Goal: Task Accomplishment & Management: Manage account settings

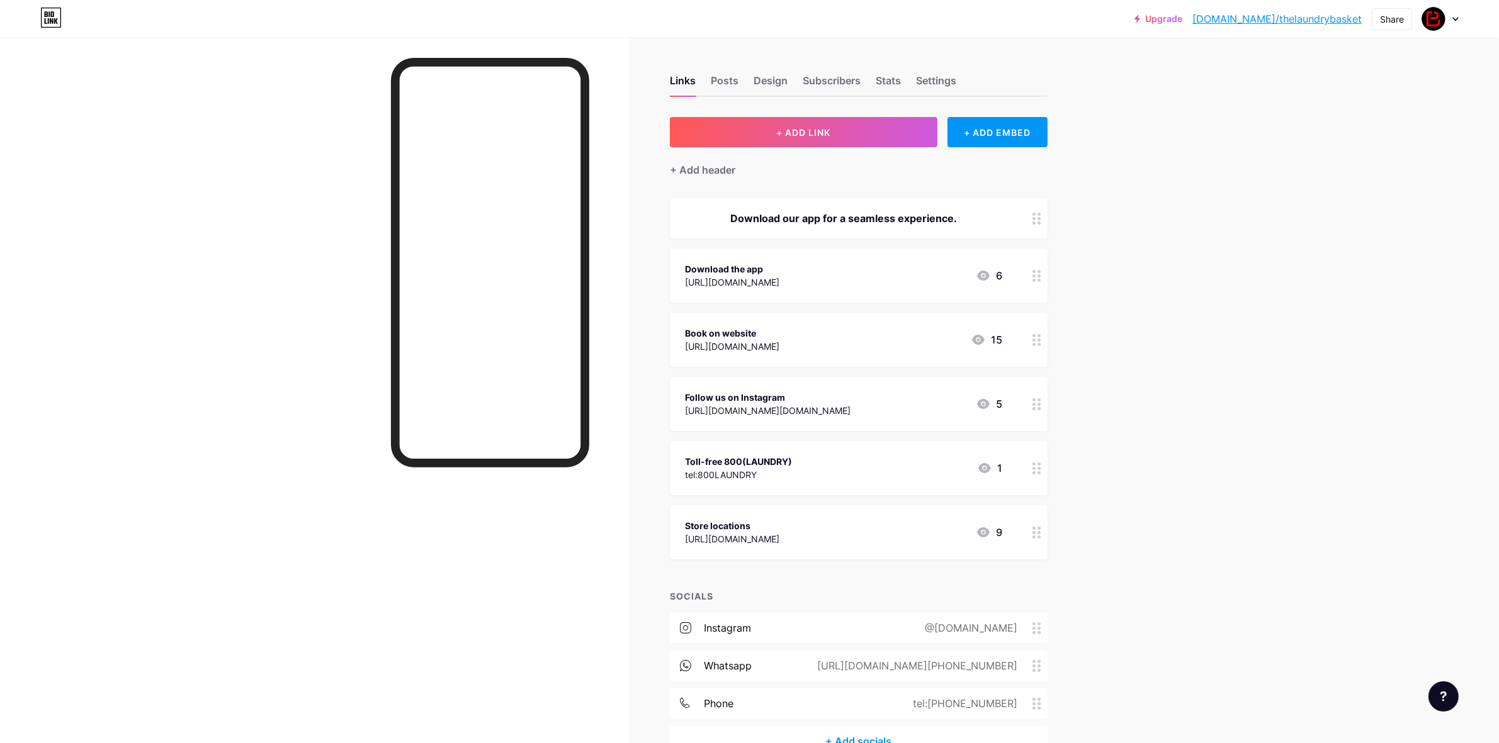
click at [1446, 20] on div at bounding box center [1440, 19] width 37 height 23
click at [1347, 142] on link "Account settings" at bounding box center [1380, 143] width 156 height 34
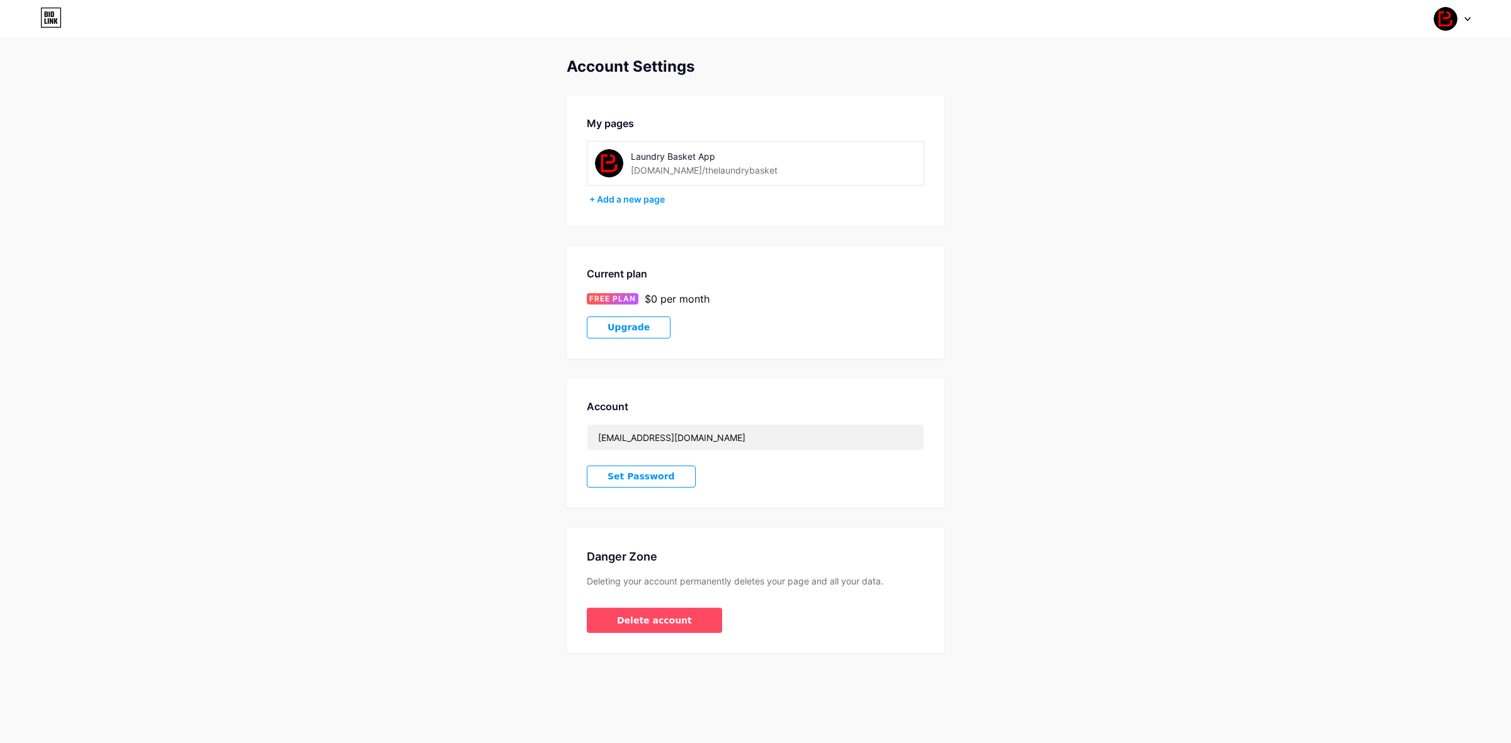
click at [655, 474] on span "Set Password" at bounding box center [640, 476] width 67 height 11
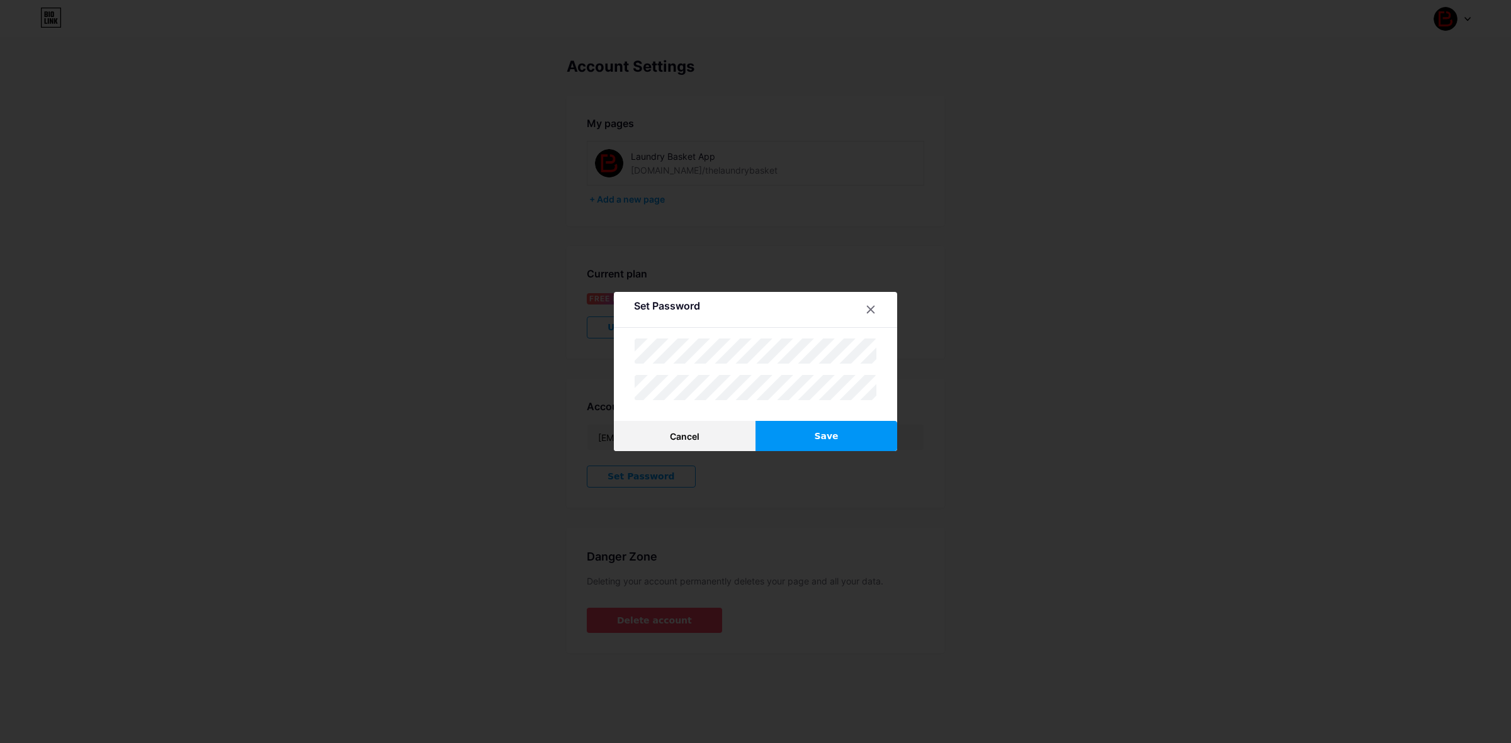
click at [809, 442] on button "Save" at bounding box center [826, 436] width 142 height 30
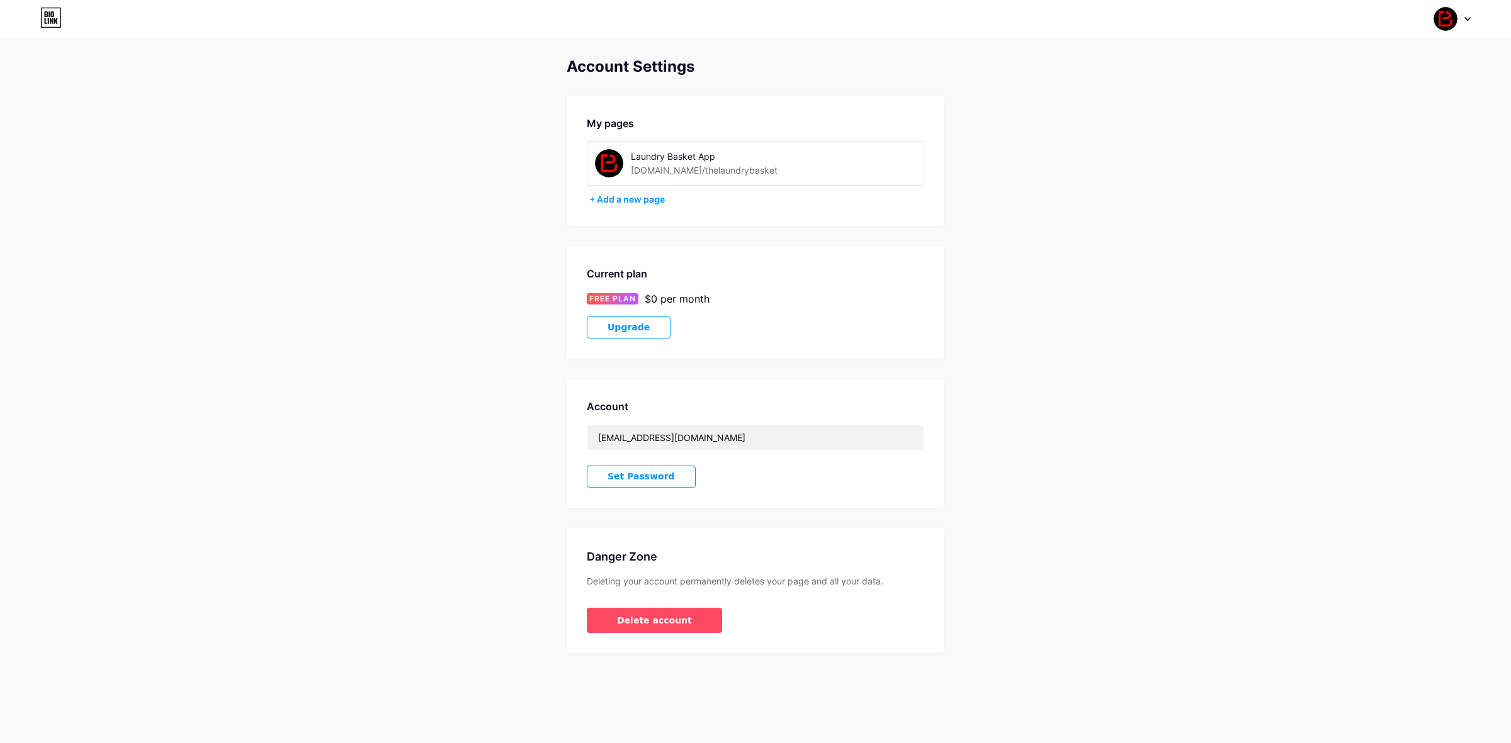
click at [48, 26] on icon at bounding box center [50, 18] width 21 height 20
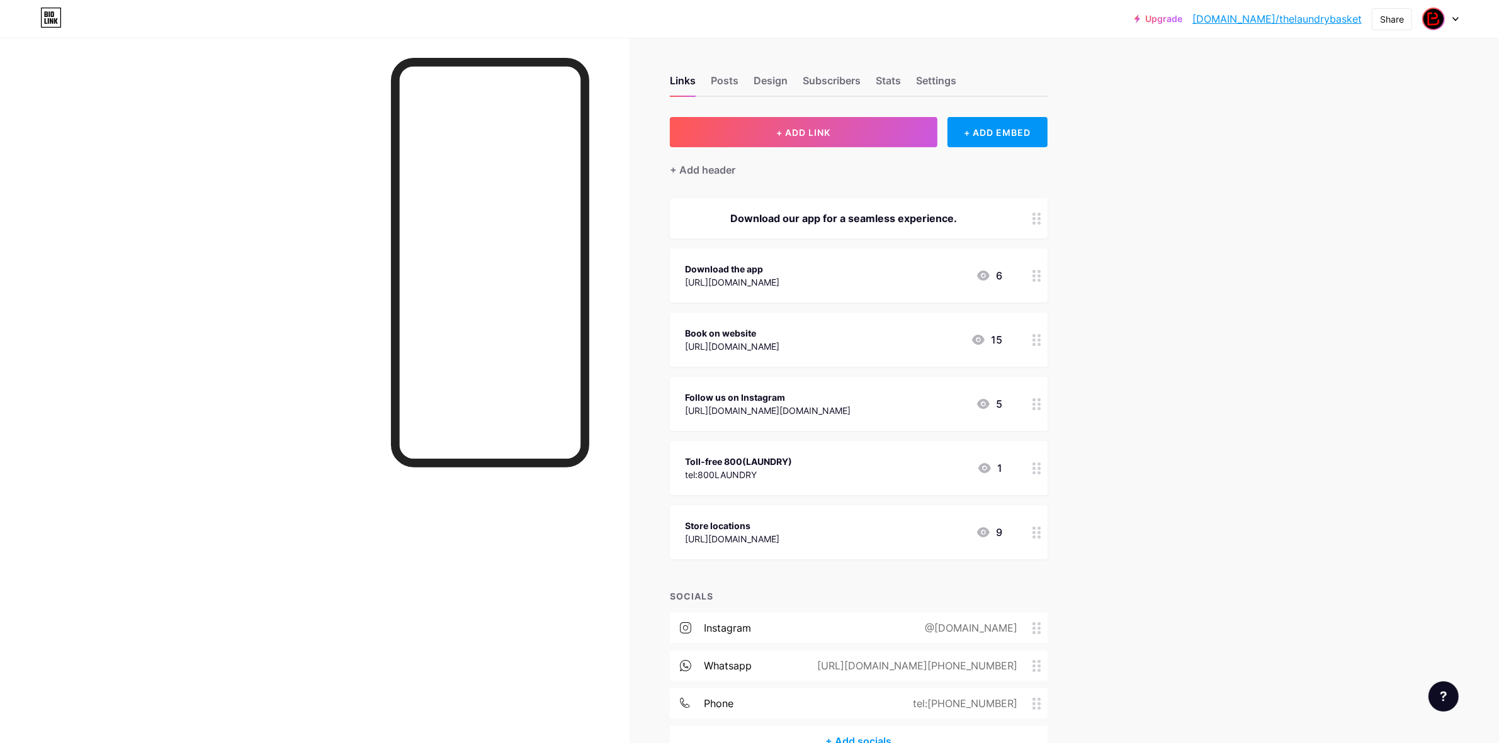
click at [1441, 13] on img at bounding box center [1433, 19] width 20 height 20
click at [1336, 181] on li "Logout" at bounding box center [1380, 177] width 156 height 34
click at [1348, 173] on li "Logout" at bounding box center [1380, 177] width 156 height 34
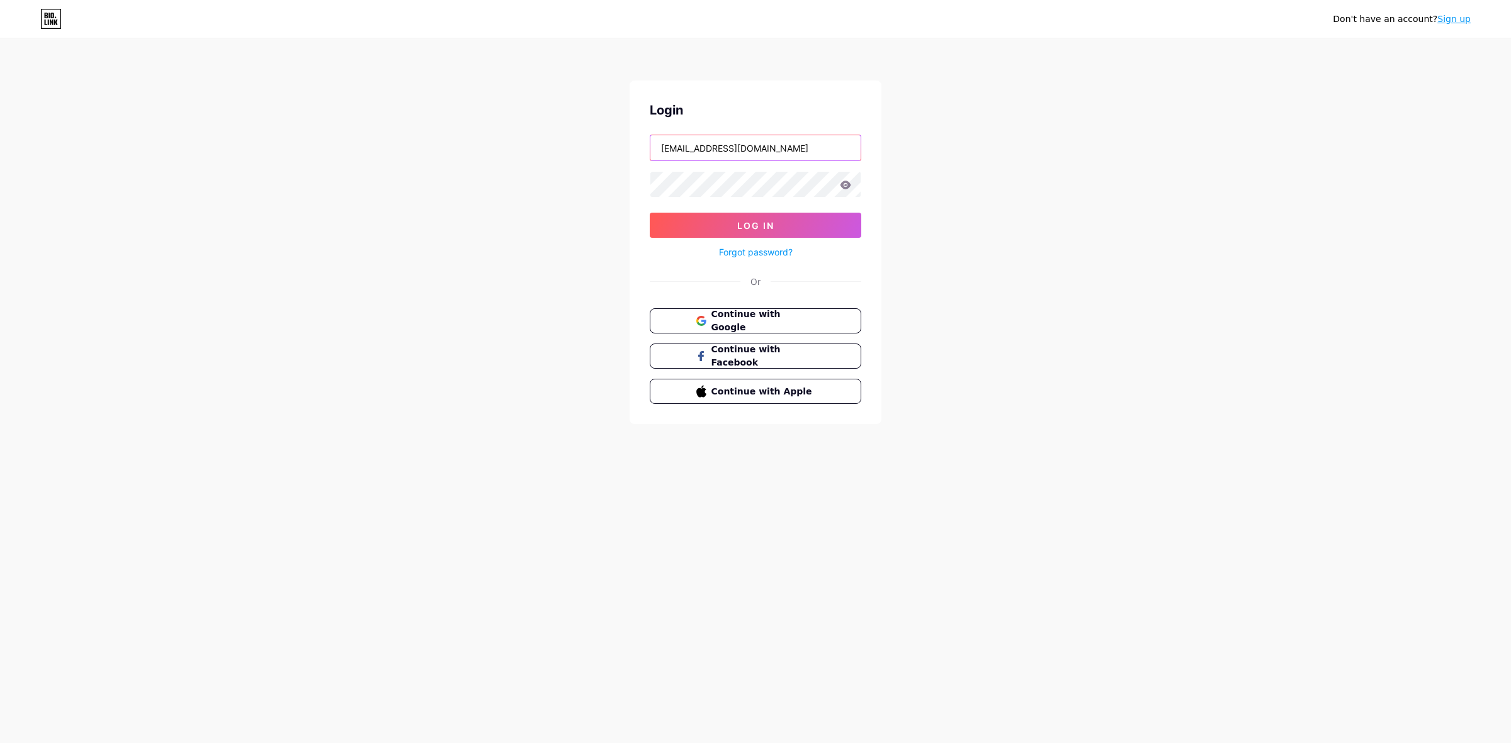
click at [800, 140] on input "[EMAIL_ADDRESS][DOMAIN_NAME]" at bounding box center [755, 147] width 210 height 25
drag, startPoint x: 800, startPoint y: 140, endPoint x: 438, endPoint y: 140, distance: 361.9
click at [438, 140] on div "Don't have an account? Sign up Login [EMAIL_ADDRESS][DOMAIN_NAME] Log In Forgot…" at bounding box center [755, 232] width 1511 height 465
click at [787, 143] on input "[EMAIL_ADDRESS][DOMAIN_NAME]" at bounding box center [755, 147] width 210 height 25
drag, startPoint x: 787, startPoint y: 143, endPoint x: 537, endPoint y: 155, distance: 250.8
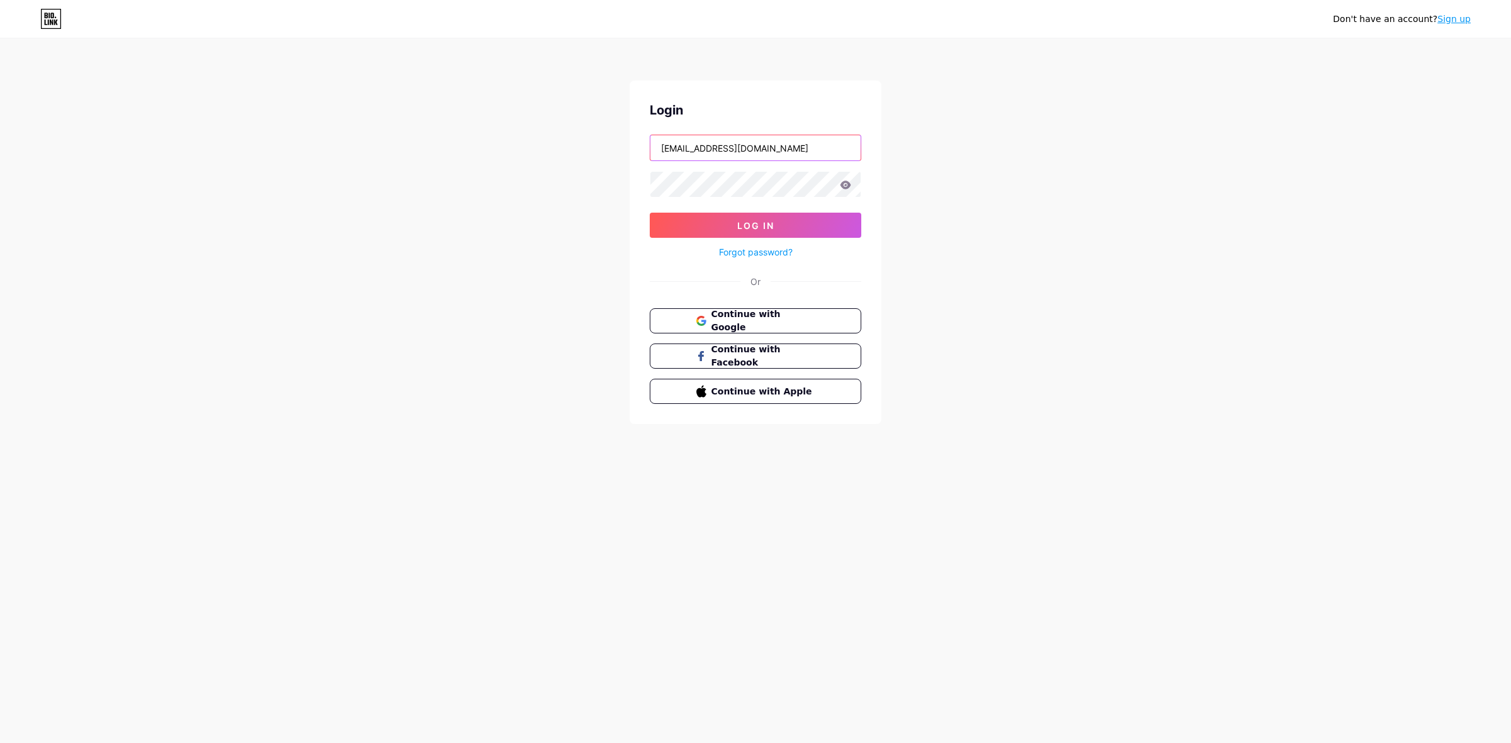
click at [537, 155] on div "Don't have an account? Sign up Login [EMAIL_ADDRESS][DOMAIN_NAME] Log In Forgot…" at bounding box center [755, 232] width 1511 height 465
paste input "[EMAIL_ADDRESS][DOMAIN_NAME]"
type input "[EMAIL_ADDRESS][DOMAIN_NAME]"
click at [566, 186] on div "Don't have an account? Sign up Login [EMAIL_ADDRESS][DOMAIN_NAME] Log In Forgot…" at bounding box center [755, 232] width 1511 height 465
click at [841, 186] on icon at bounding box center [845, 185] width 11 height 8
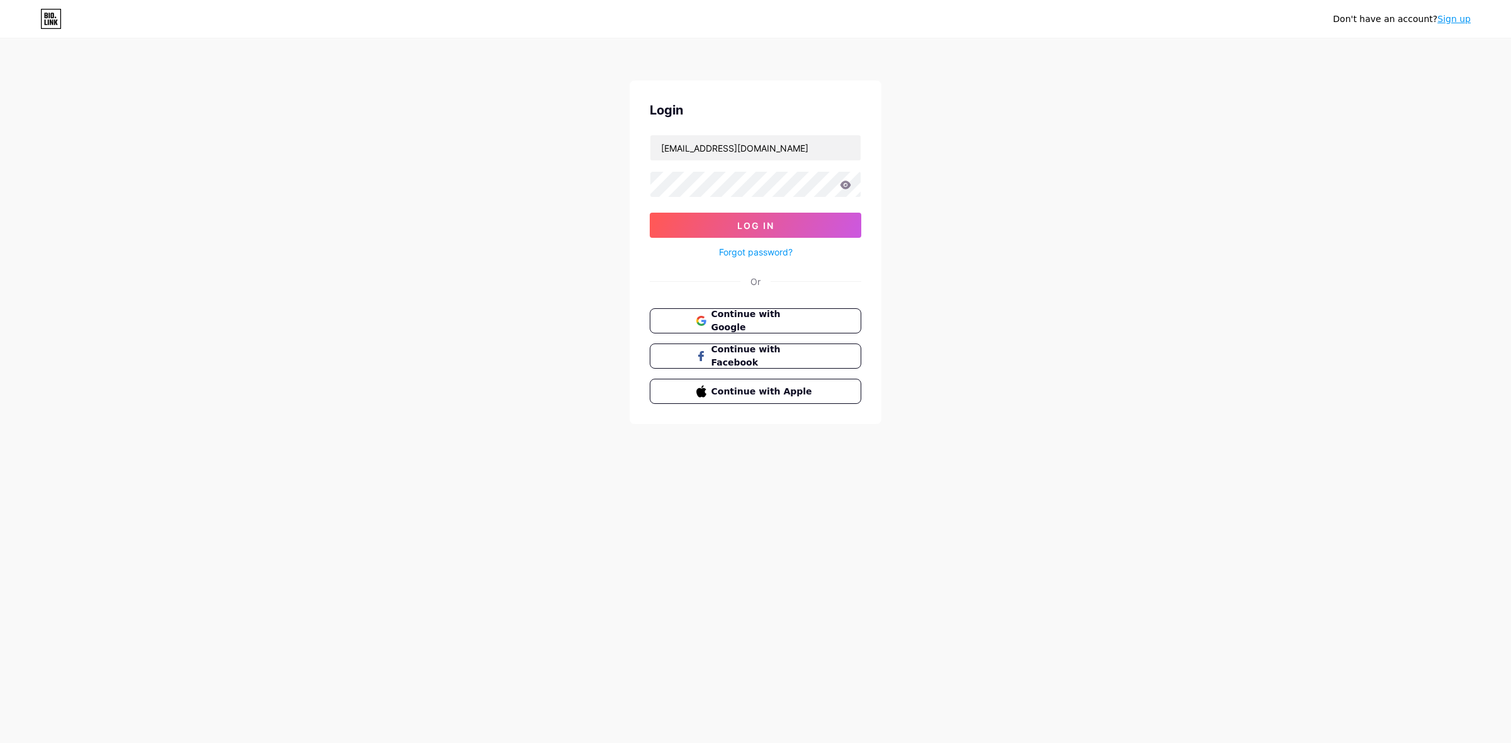
click at [843, 187] on icon at bounding box center [845, 185] width 11 height 8
click at [762, 228] on span "Log In" at bounding box center [755, 225] width 37 height 11
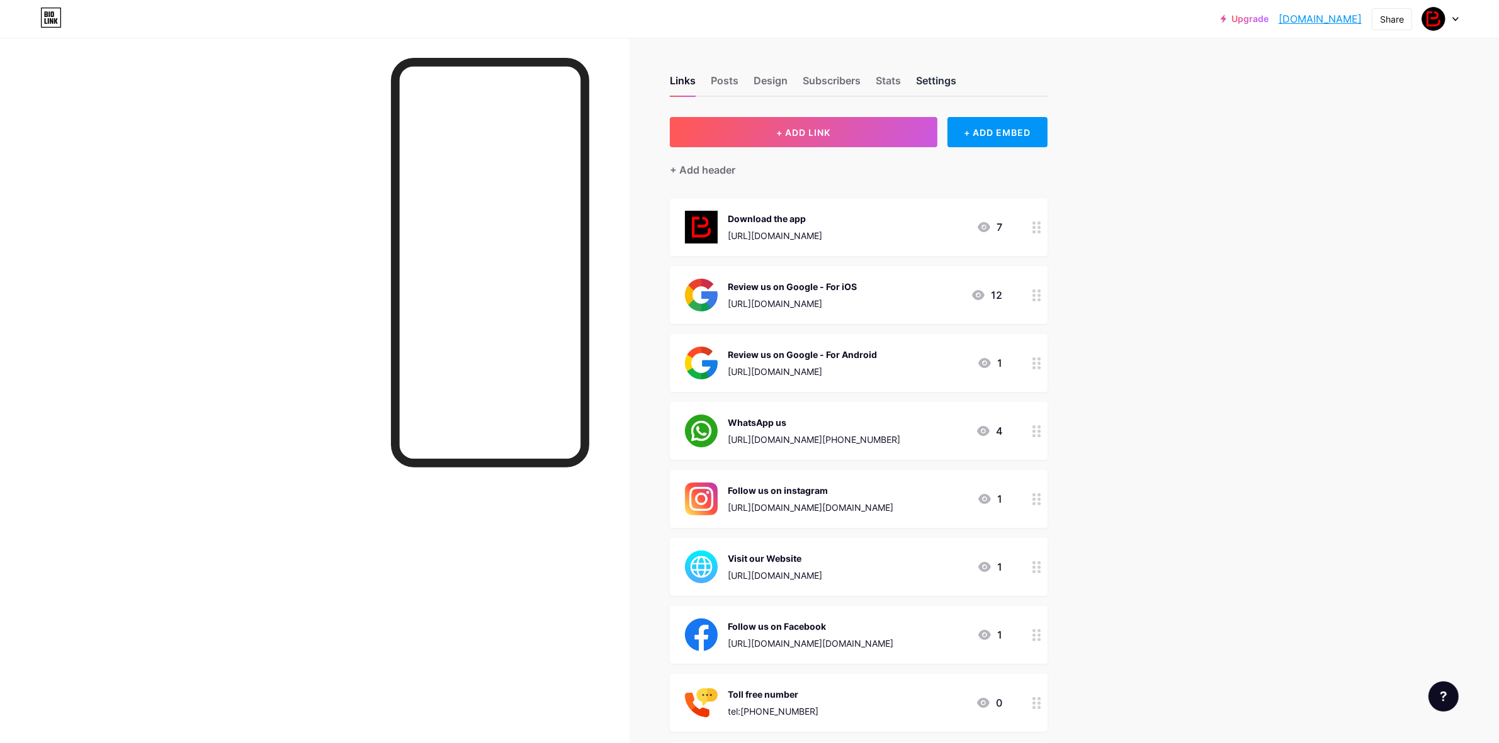
click at [946, 82] on div "Settings" at bounding box center [936, 84] width 40 height 23
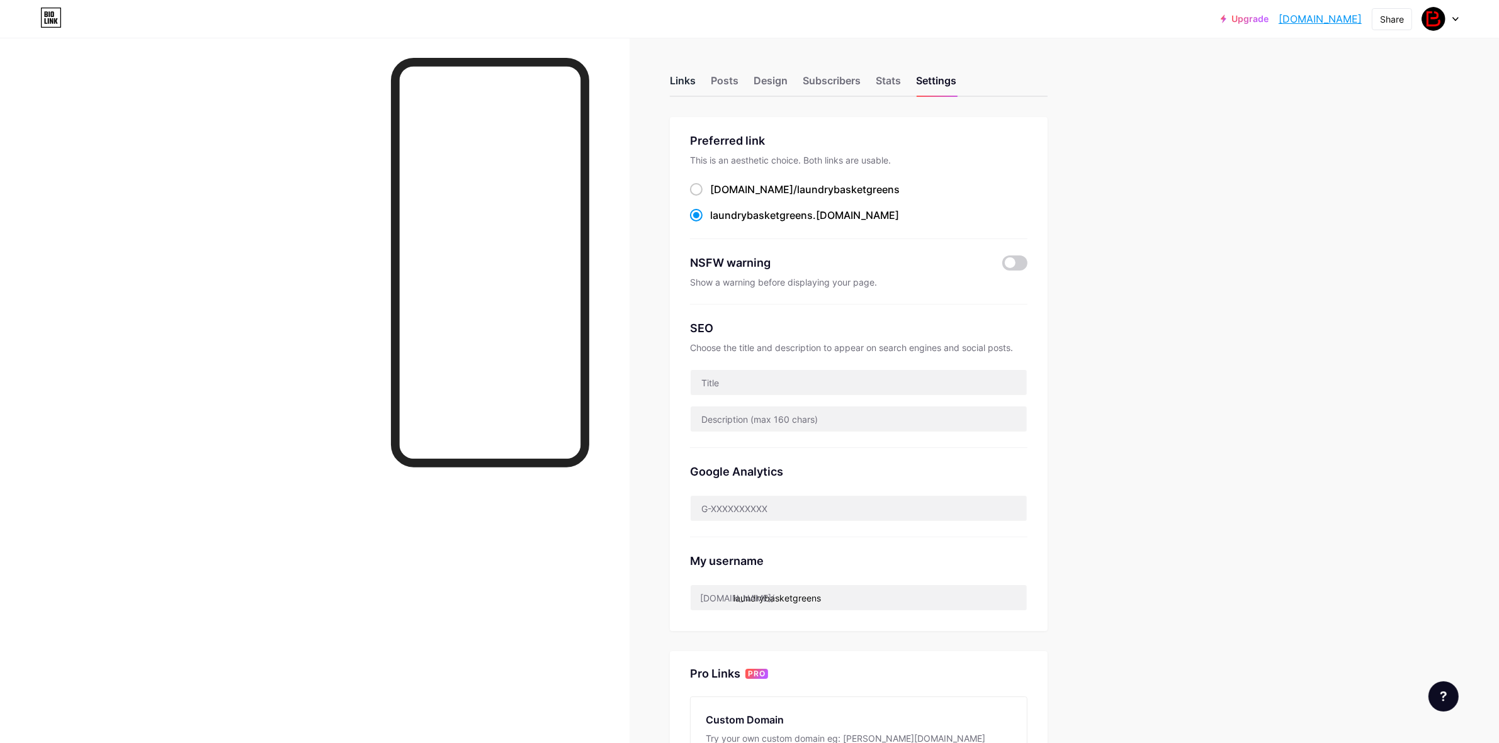
click at [681, 79] on div "Links" at bounding box center [683, 84] width 26 height 23
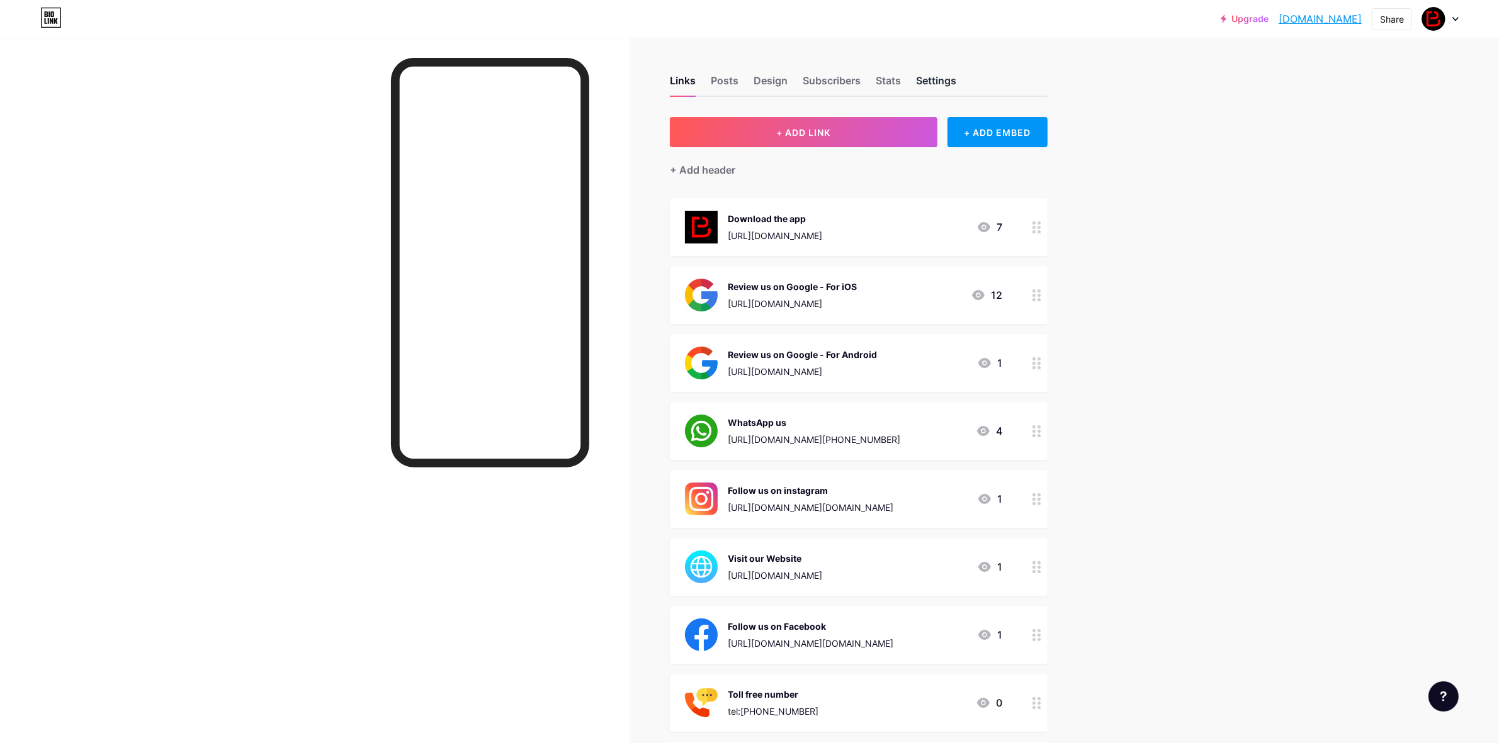
click at [940, 76] on div "Settings" at bounding box center [936, 84] width 40 height 23
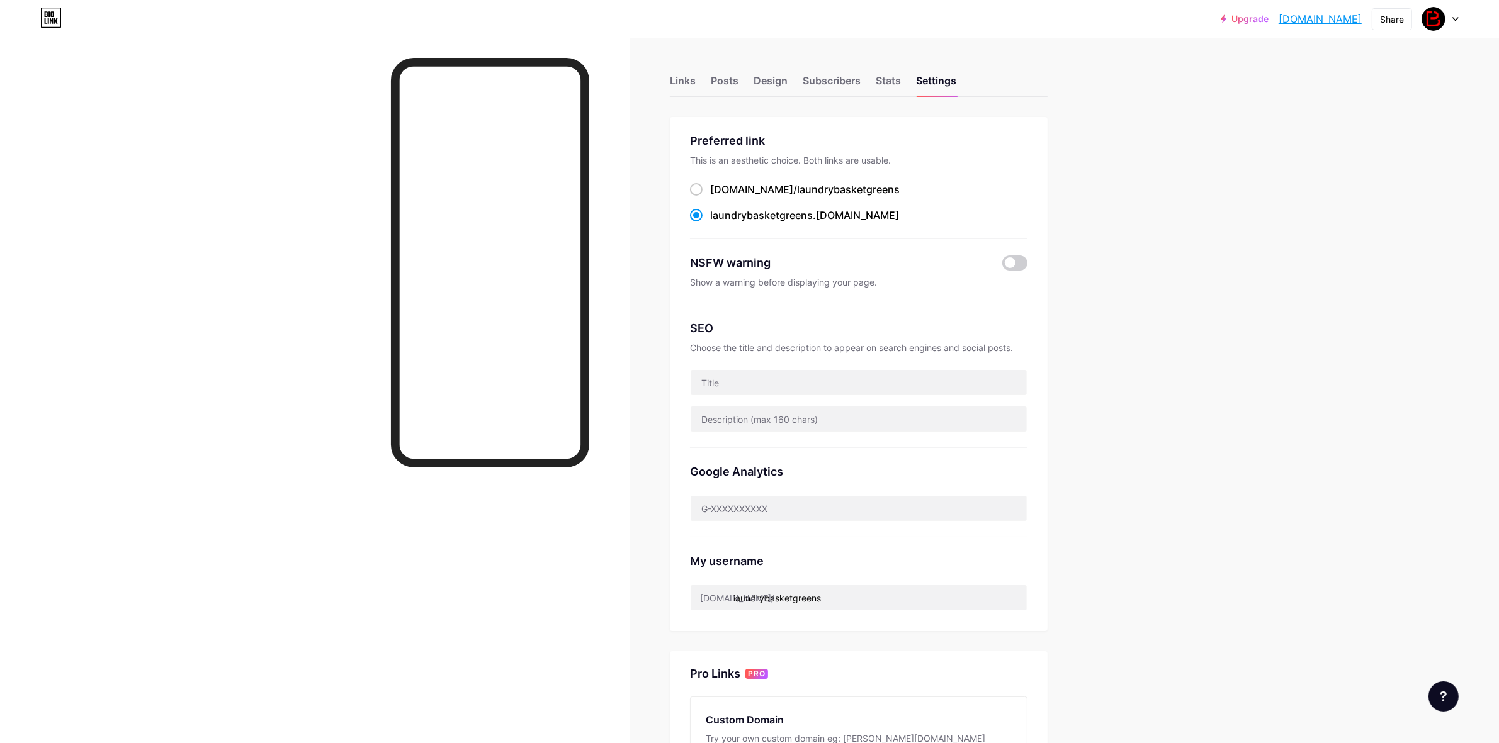
click at [1445, 18] on div at bounding box center [1440, 19] width 37 height 23
click at [1370, 174] on li "Logout" at bounding box center [1380, 177] width 156 height 34
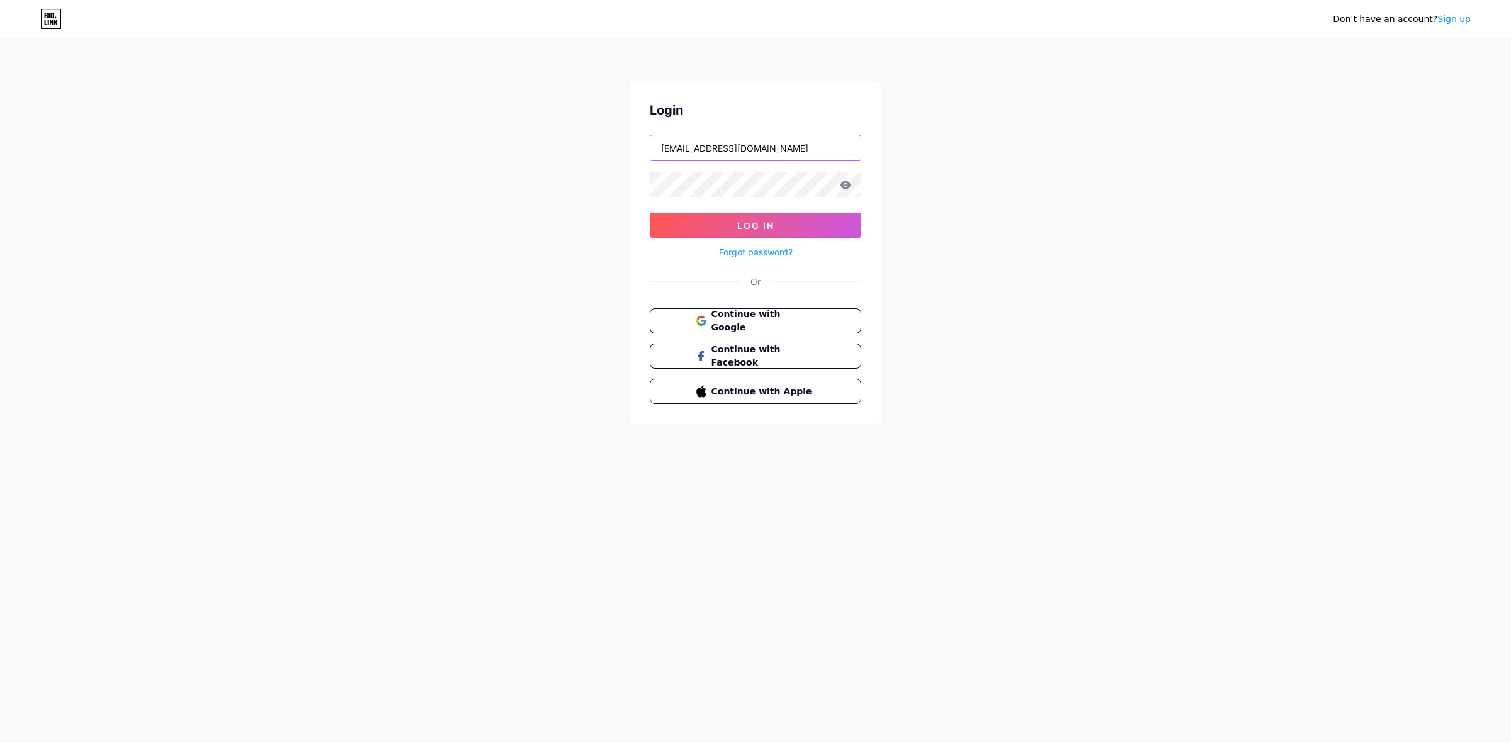
drag, startPoint x: 814, startPoint y: 152, endPoint x: 599, endPoint y: 152, distance: 215.3
click at [599, 152] on div "Don't have an account? Sign up Login [EMAIL_ADDRESS][DOMAIN_NAME] Log In Forgot…" at bounding box center [755, 232] width 1511 height 465
paste input "laundrybasketbarsha"
type input "[EMAIL_ADDRESS][DOMAIN_NAME]"
click at [583, 164] on div "Don't have an account? Sign up Login [EMAIL_ADDRESS][DOMAIN_NAME] Log In Forgot…" at bounding box center [755, 232] width 1511 height 465
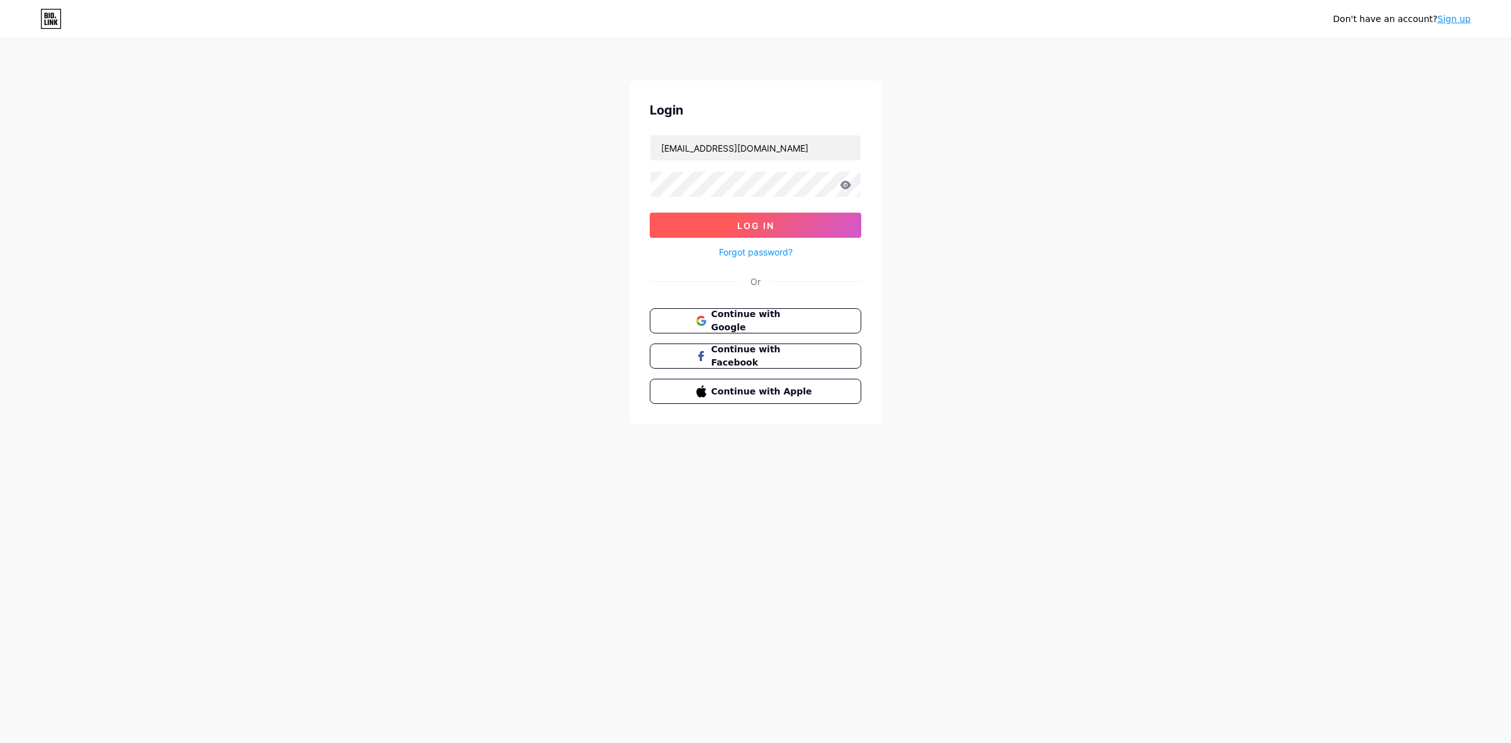
click at [678, 225] on button "Log In" at bounding box center [755, 225] width 211 height 25
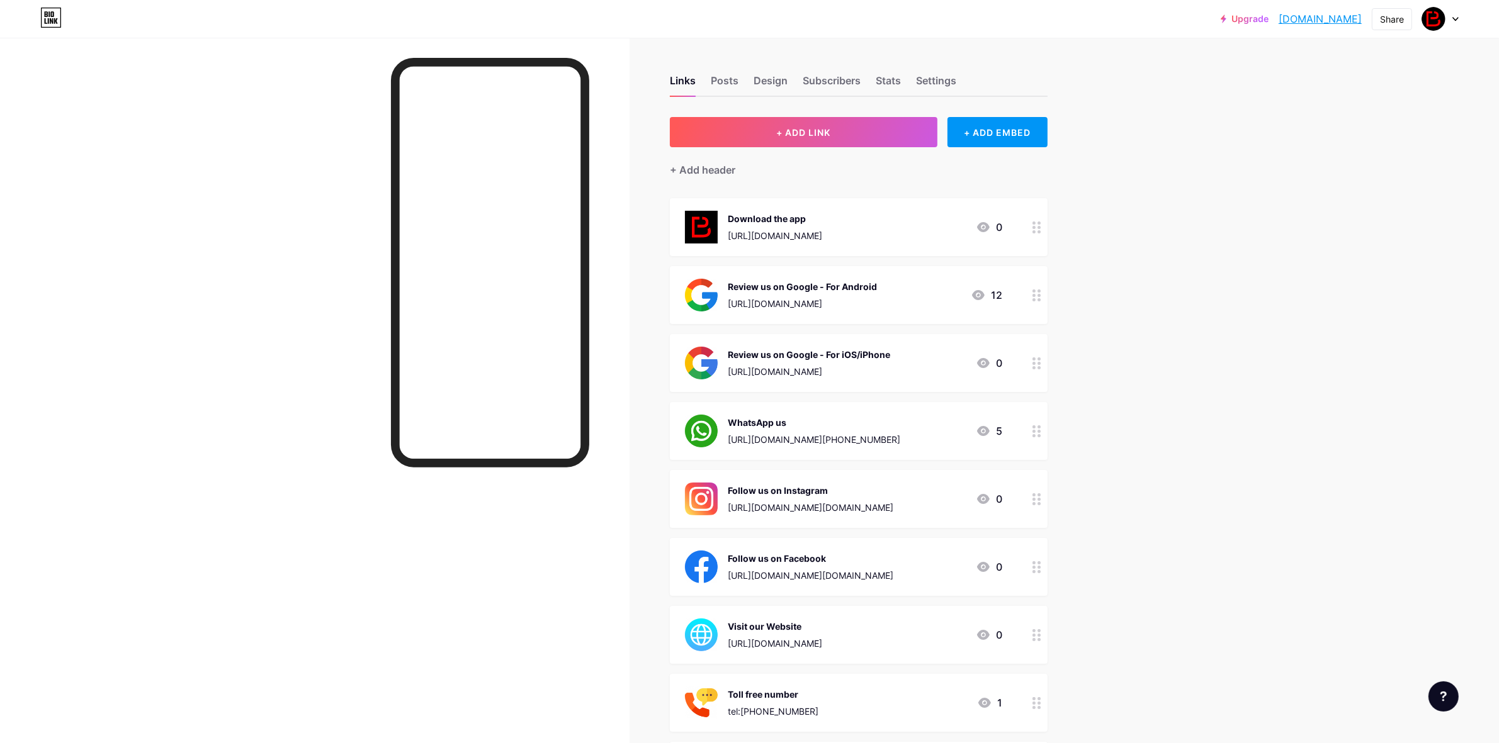
scroll to position [202, 0]
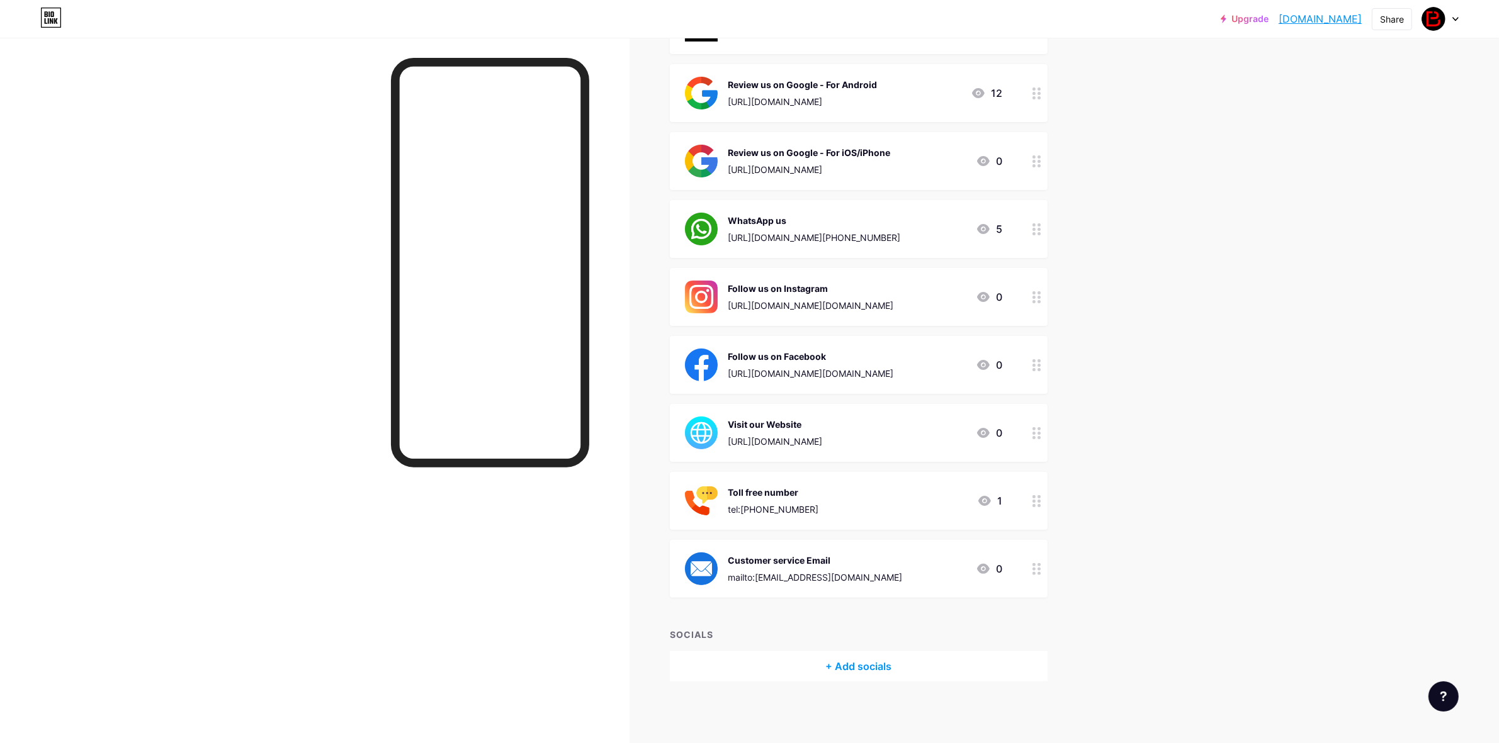
click at [826, 557] on div "Customer service Email" at bounding box center [815, 560] width 174 height 13
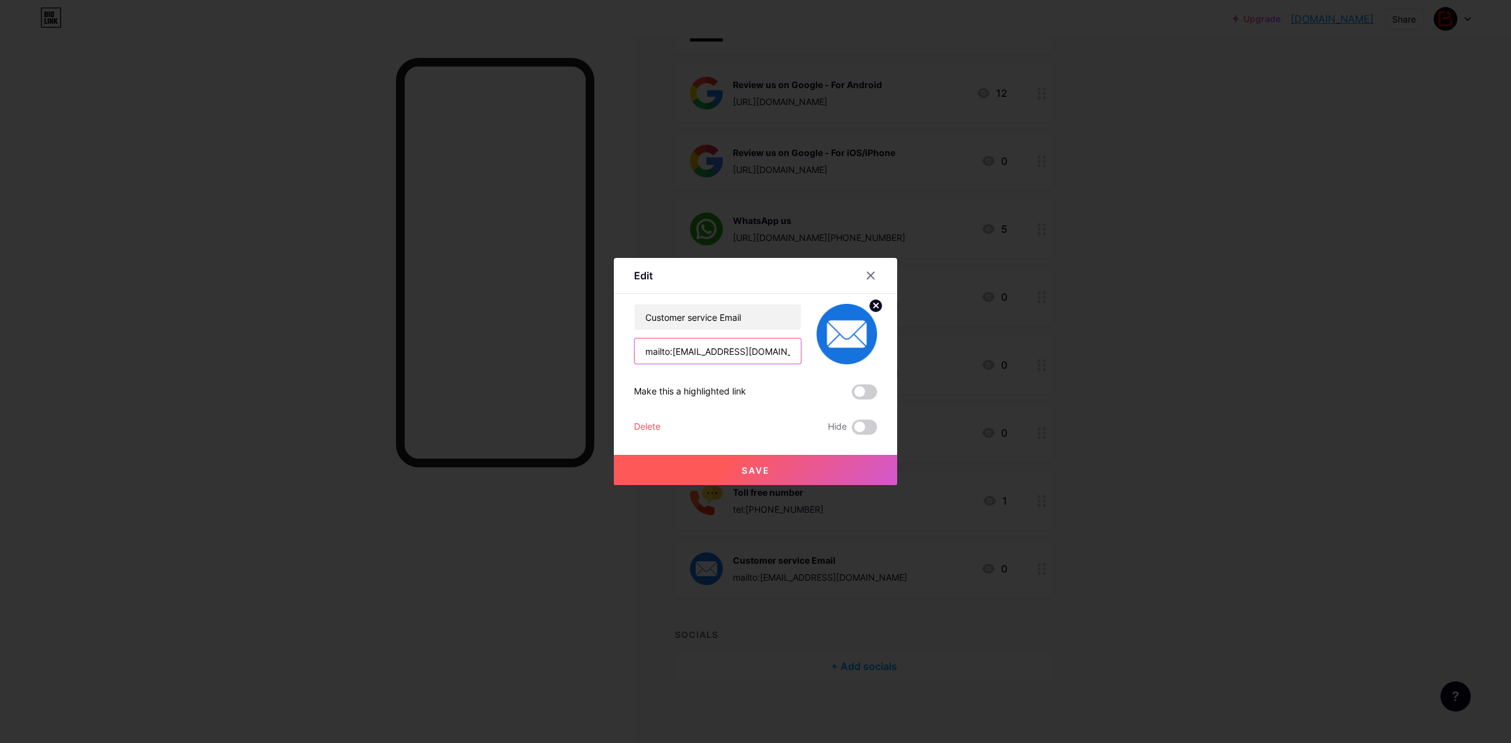
click at [678, 350] on input "mailto:[EMAIL_ADDRESS][DOMAIN_NAME]" at bounding box center [717, 351] width 166 height 25
drag, startPoint x: 684, startPoint y: 351, endPoint x: 672, endPoint y: 348, distance: 12.2
click at [672, 348] on input "mailto:[EMAIL_ADDRESS][DOMAIN_NAME]" at bounding box center [717, 351] width 166 height 25
type input "mailto:[EMAIL_ADDRESS][DOMAIN_NAME]"
click at [807, 465] on button "Save" at bounding box center [755, 470] width 283 height 30
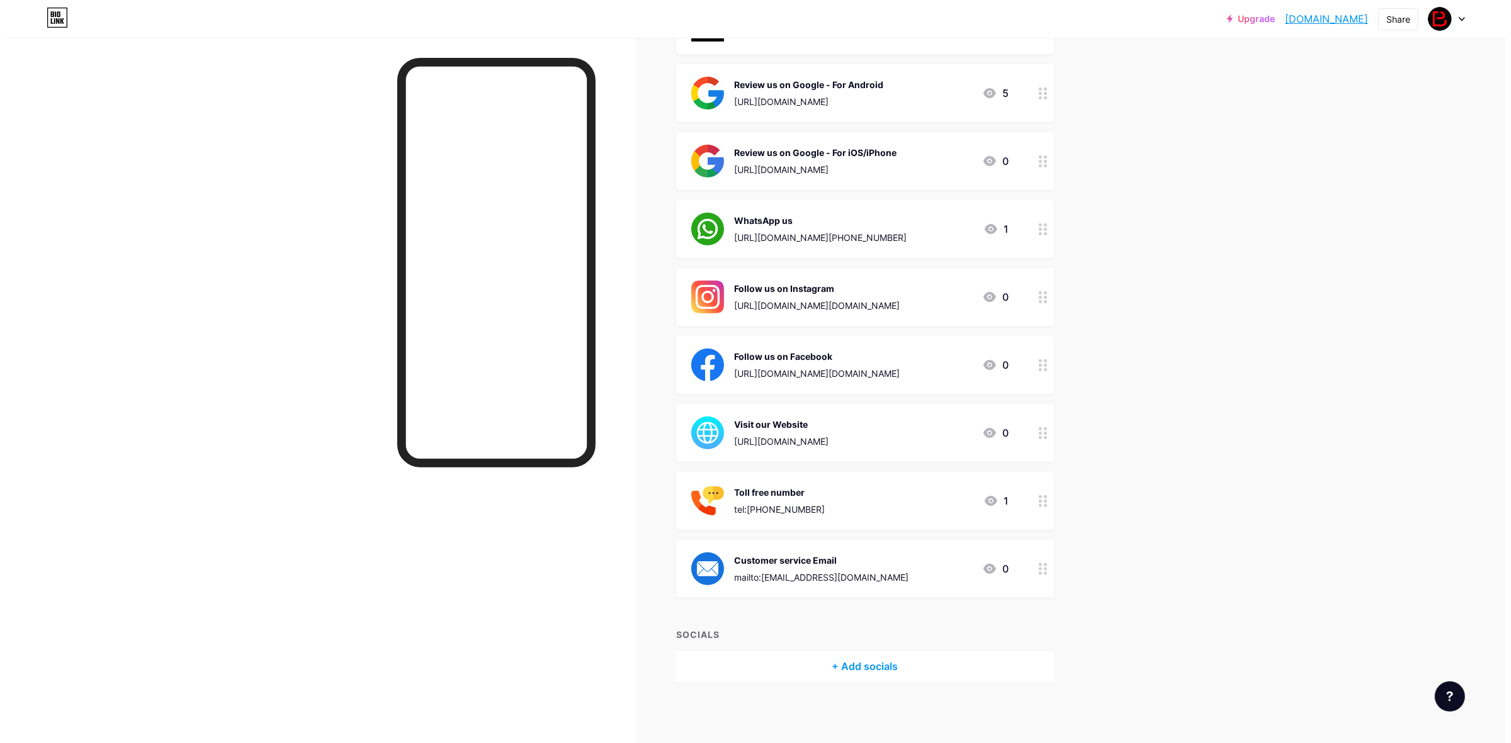
scroll to position [0, 0]
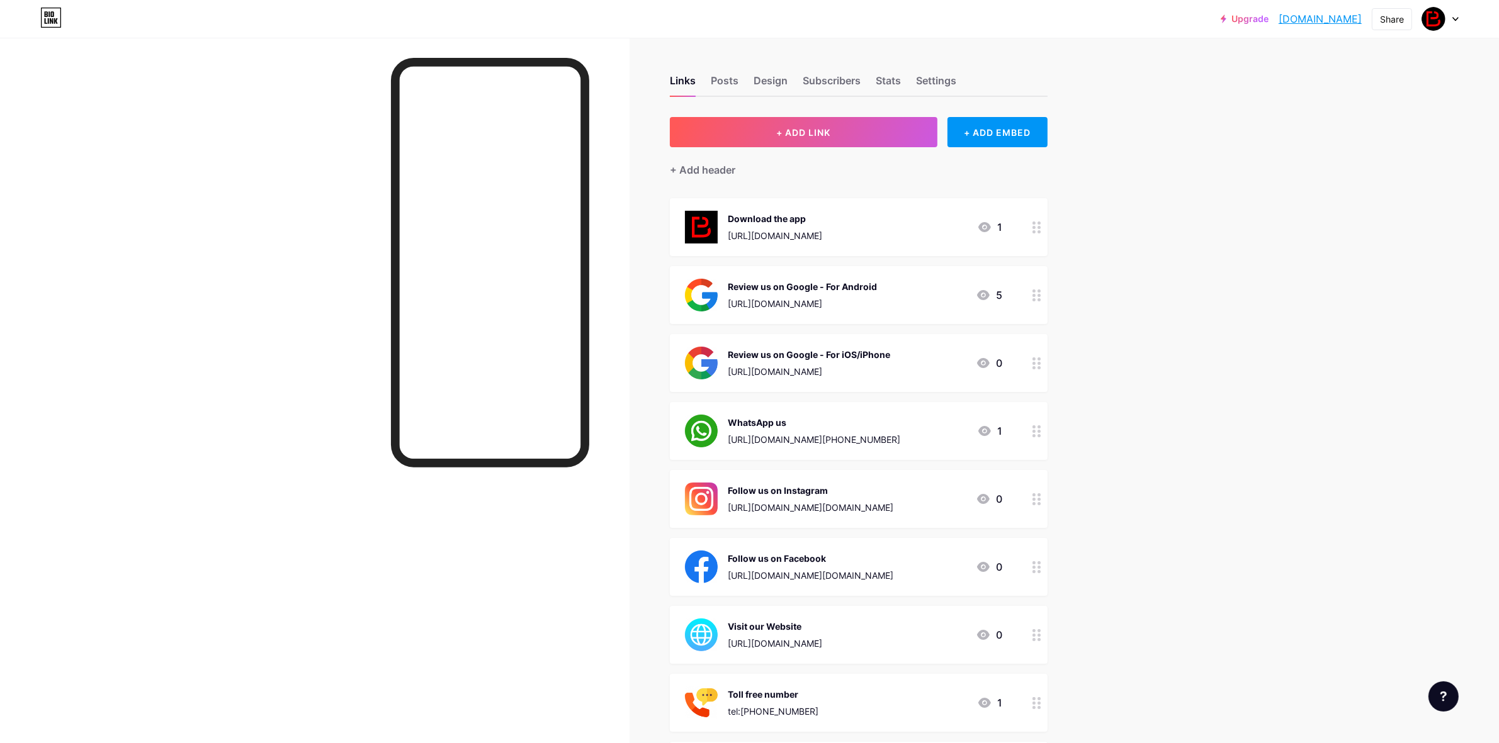
click at [1036, 228] on div at bounding box center [1036, 227] width 21 height 58
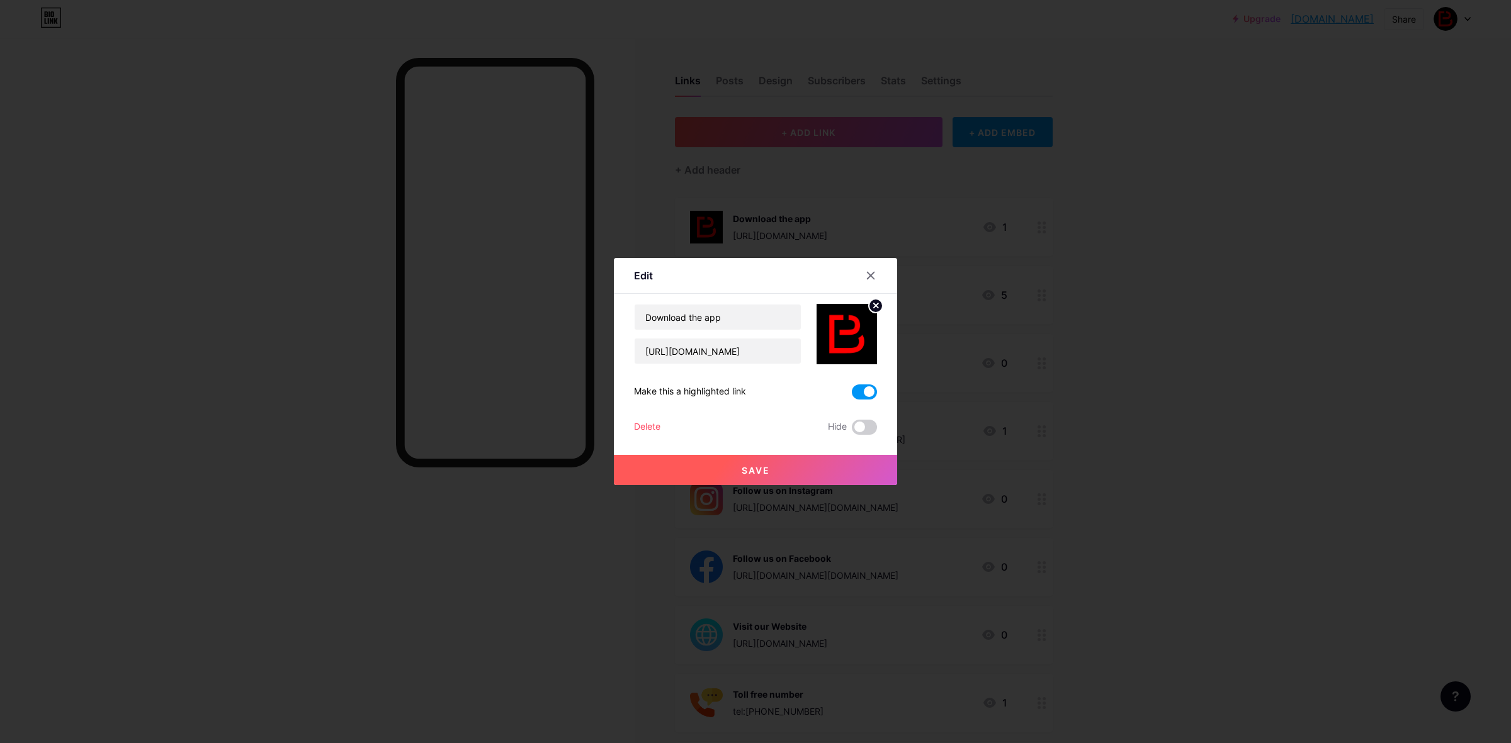
click at [1247, 376] on div at bounding box center [755, 371] width 1511 height 743
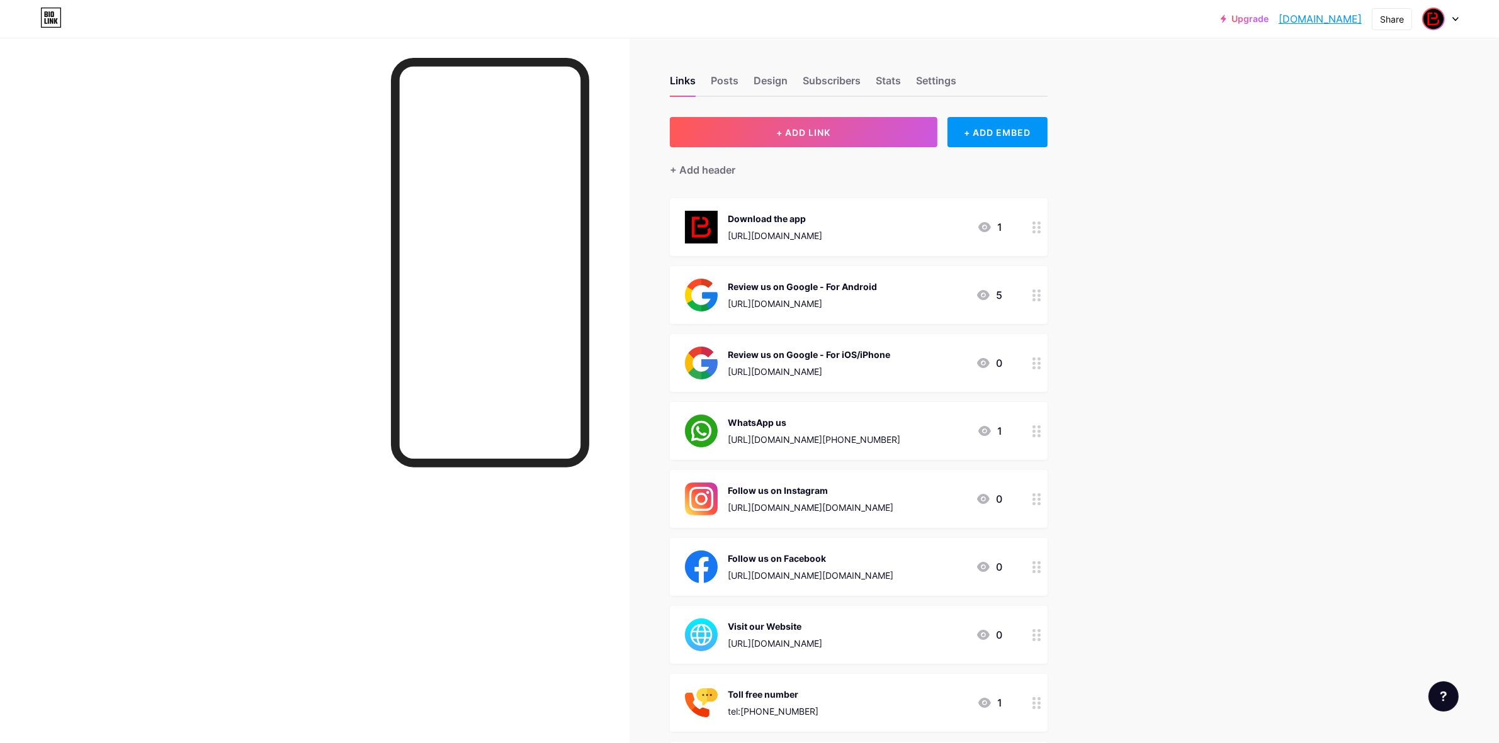
click at [1435, 20] on img at bounding box center [1433, 19] width 20 height 20
click at [1361, 181] on li "Logout" at bounding box center [1380, 177] width 156 height 34
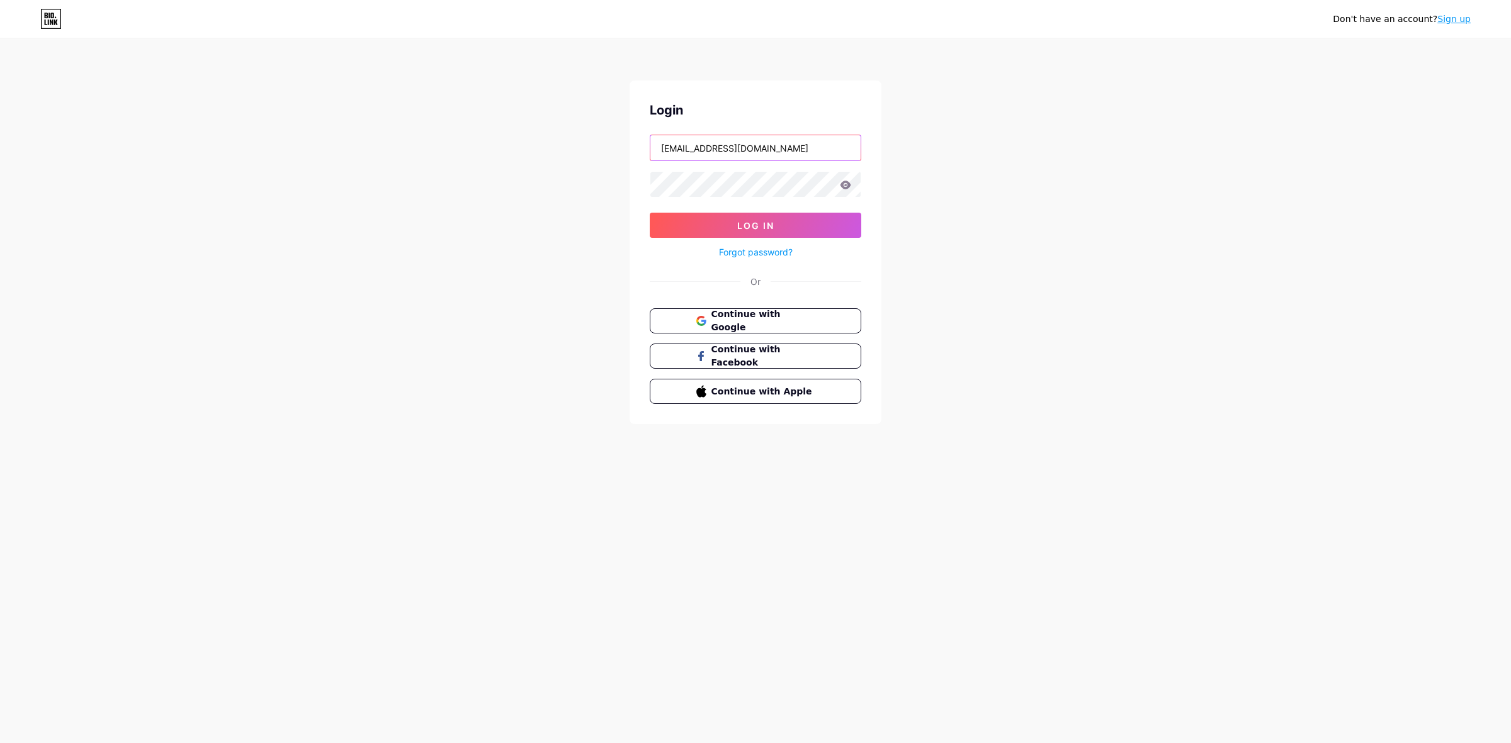
drag, startPoint x: 825, startPoint y: 147, endPoint x: 485, endPoint y: 152, distance: 339.9
click at [485, 152] on div "Don't have an account? Sign up Login [EMAIL_ADDRESS][DOMAIN_NAME] Log In Forgot…" at bounding box center [755, 232] width 1511 height 465
paste input "rejazm"
type input "[EMAIL_ADDRESS][DOMAIN_NAME]"
click at [548, 184] on div "Don't have an account? Sign up Login [EMAIL_ADDRESS][DOMAIN_NAME] Log In Forgot…" at bounding box center [755, 232] width 1511 height 465
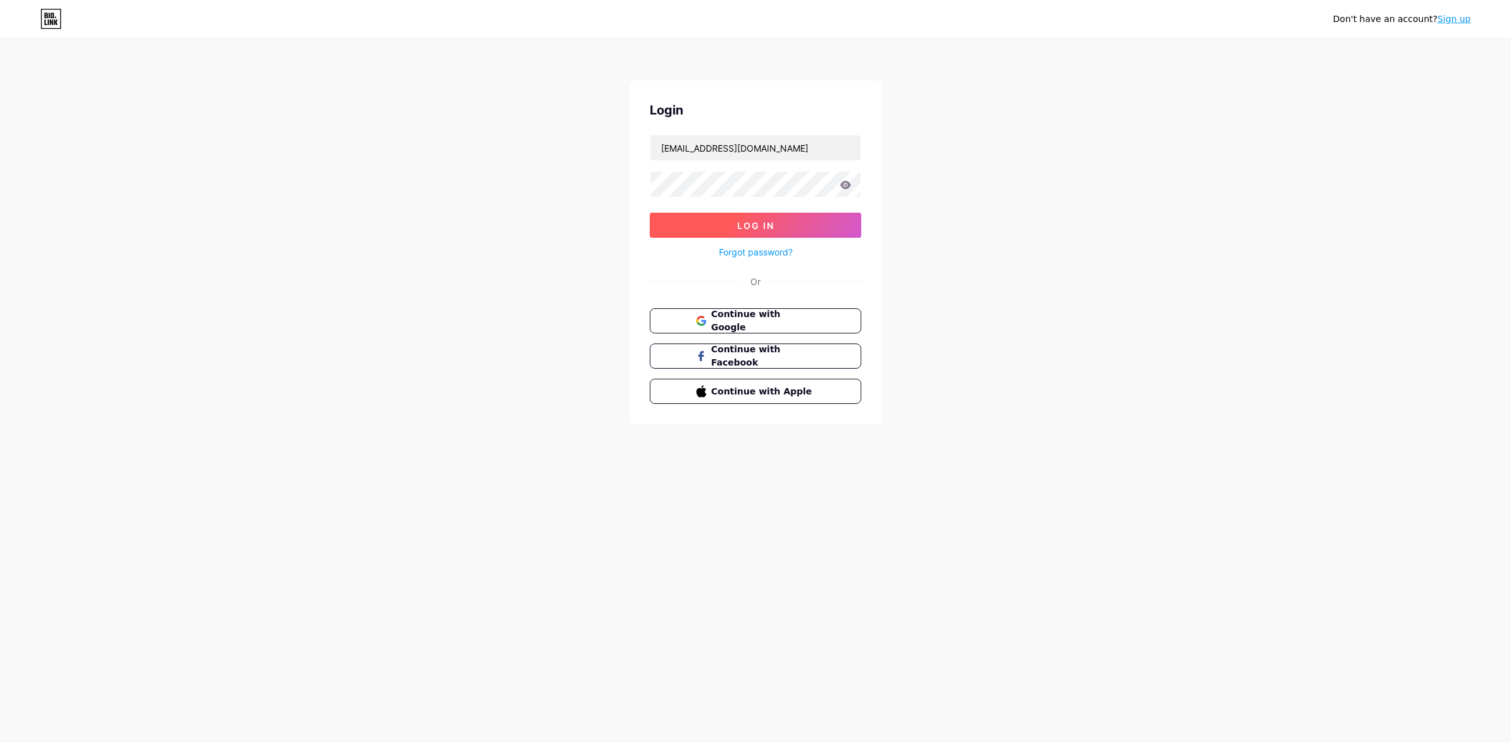
click at [700, 227] on button "Log In" at bounding box center [755, 225] width 211 height 25
